Goal: Task Accomplishment & Management: Use online tool/utility

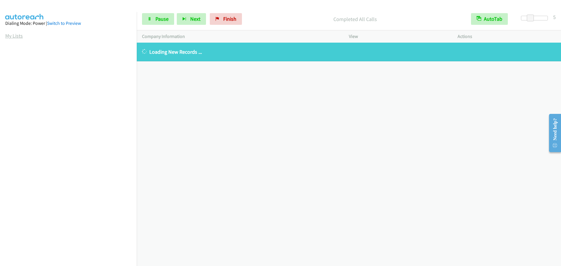
click at [16, 36] on link "My Lists" at bounding box center [14, 35] width 18 height 7
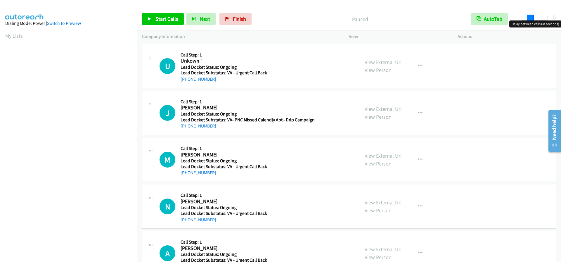
drag, startPoint x: 523, startPoint y: 18, endPoint x: 531, endPoint y: 16, distance: 8.3
click at [531, 16] on span at bounding box center [529, 18] width 7 height 7
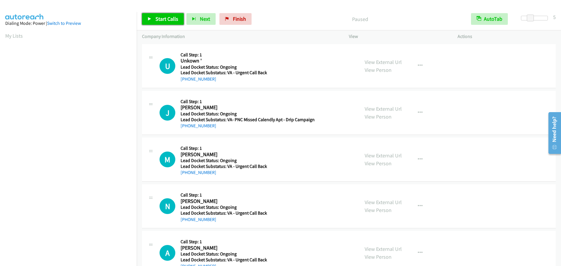
click at [160, 20] on span "Start Calls" at bounding box center [166, 18] width 23 height 7
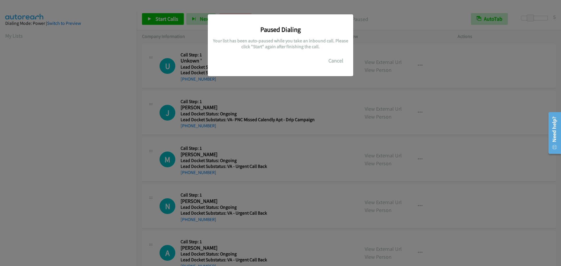
scroll to position [62, 0]
click at [338, 61] on button "Cancel" at bounding box center [336, 61] width 26 height 12
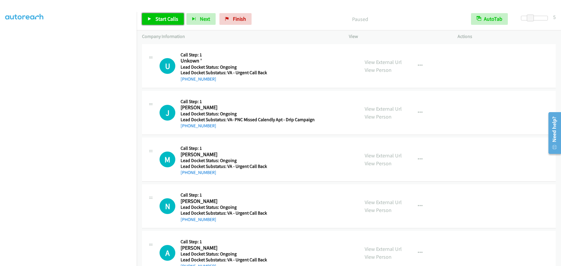
click at [161, 21] on span "Start Calls" at bounding box center [166, 18] width 23 height 7
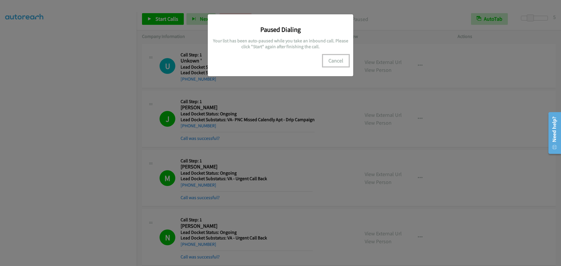
click at [337, 57] on button "Cancel" at bounding box center [336, 61] width 26 height 12
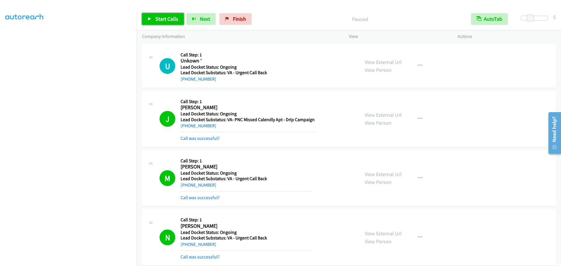
click at [158, 20] on span "Start Calls" at bounding box center [166, 18] width 23 height 7
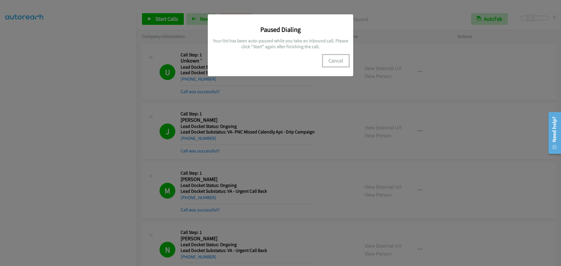
click at [335, 62] on button "Cancel" at bounding box center [336, 61] width 26 height 12
click at [331, 61] on button "Cancel" at bounding box center [336, 61] width 26 height 12
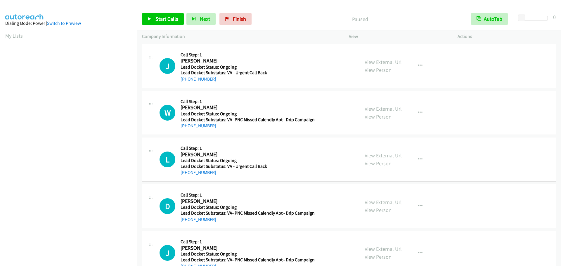
click at [12, 37] on link "My Lists" at bounding box center [14, 35] width 18 height 7
